Goal: Complete application form

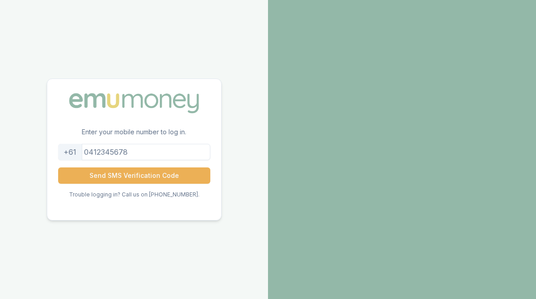
click at [151, 153] on input "tel" at bounding box center [134, 152] width 152 height 16
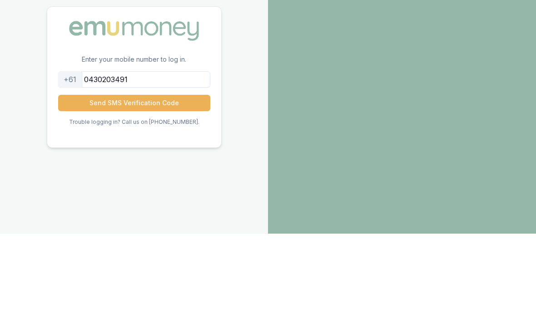
type input "0430203491"
click at [124, 174] on button "Send SMS Verification Code" at bounding box center [134, 182] width 152 height 16
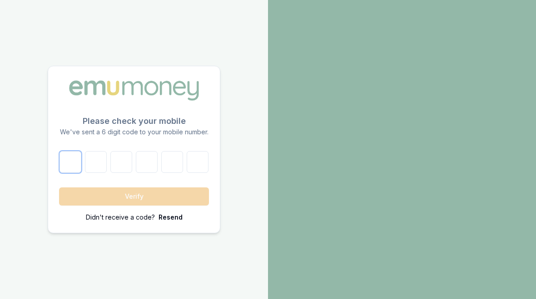
click at [77, 157] on input "number" at bounding box center [71, 162] width 22 height 22
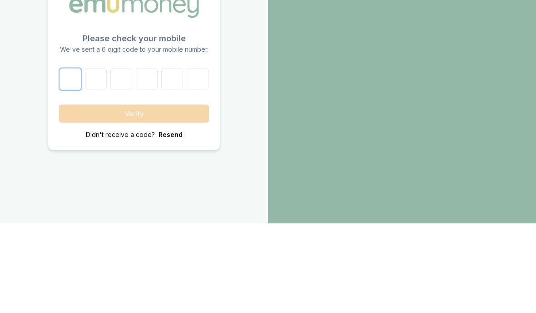
type input "3"
type input "6"
type input "4"
type input "6"
type input "8"
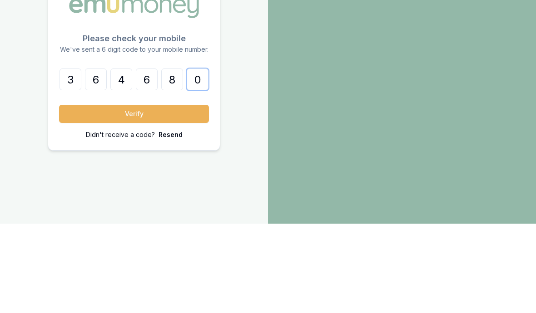
type input "0"
click at [135, 194] on button "Verify" at bounding box center [134, 203] width 150 height 18
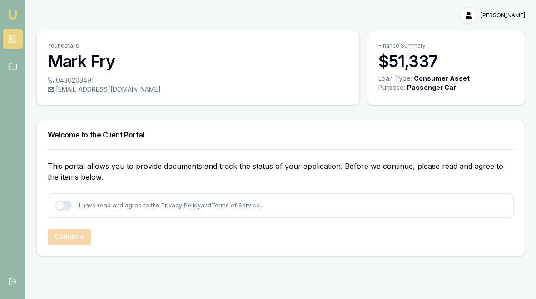
click at [60, 205] on button "button" at bounding box center [63, 205] width 16 height 9
checkbox input "true"
click at [72, 234] on button "Continue" at bounding box center [70, 237] width 44 height 16
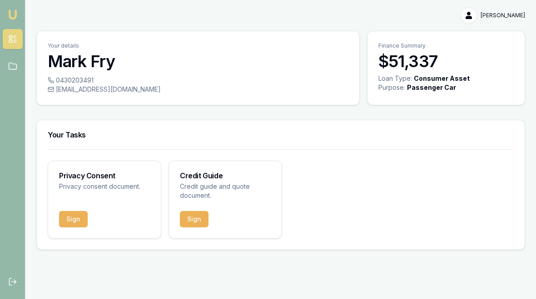
click at [78, 219] on button "Sign" at bounding box center [73, 219] width 29 height 16
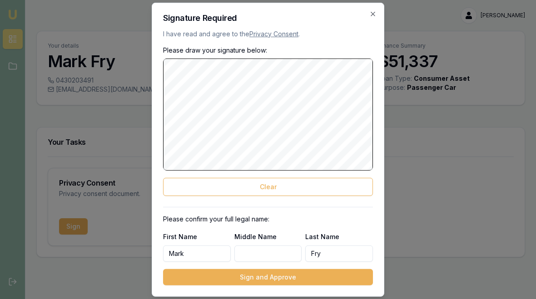
click at [218, 181] on button "Clear" at bounding box center [268, 187] width 210 height 18
click at [228, 186] on button "Clear" at bounding box center [268, 187] width 210 height 18
click at [213, 186] on button "Clear" at bounding box center [268, 187] width 210 height 18
click at [246, 192] on button "Clear" at bounding box center [268, 187] width 210 height 18
click at [213, 187] on button "Clear" at bounding box center [268, 187] width 210 height 18
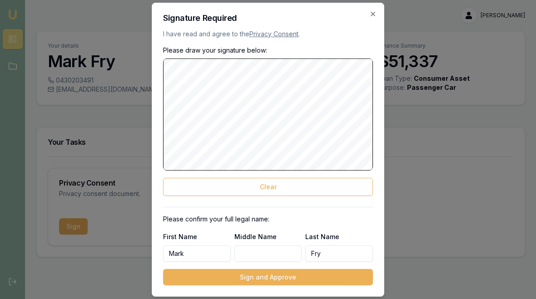
click at [241, 180] on button "Clear" at bounding box center [268, 187] width 210 height 18
click at [255, 276] on button "Sign and Approve" at bounding box center [268, 277] width 210 height 16
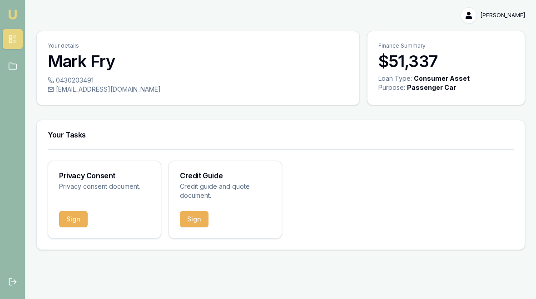
click at [196, 219] on button "Sign" at bounding box center [194, 219] width 29 height 16
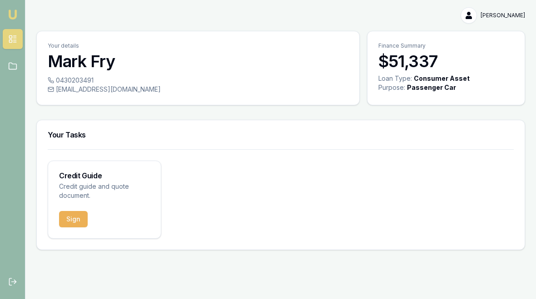
click at [74, 217] on button "Sign" at bounding box center [73, 219] width 29 height 16
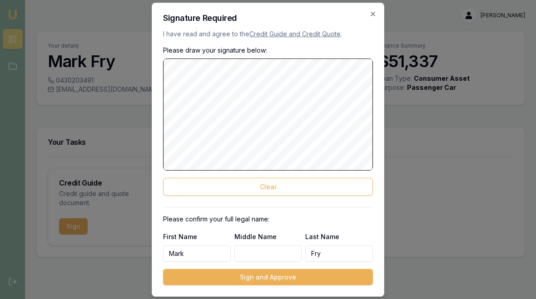
click at [230, 184] on button "Clear" at bounding box center [268, 187] width 210 height 18
click at [229, 191] on button "Clear" at bounding box center [268, 187] width 210 height 18
click at [196, 186] on button "Clear" at bounding box center [268, 187] width 210 height 18
click at [206, 183] on button "Clear" at bounding box center [268, 187] width 210 height 18
click at [225, 179] on button "Clear" at bounding box center [268, 187] width 210 height 18
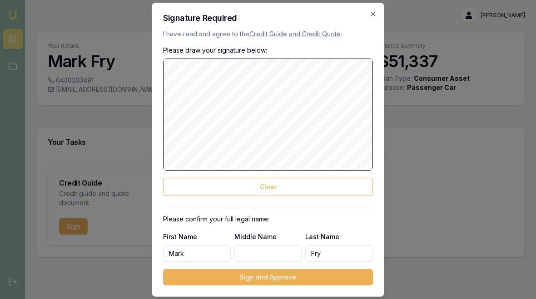
click at [249, 278] on button "Sign and Approve" at bounding box center [268, 277] width 210 height 16
